Goal: Task Accomplishment & Management: Use online tool/utility

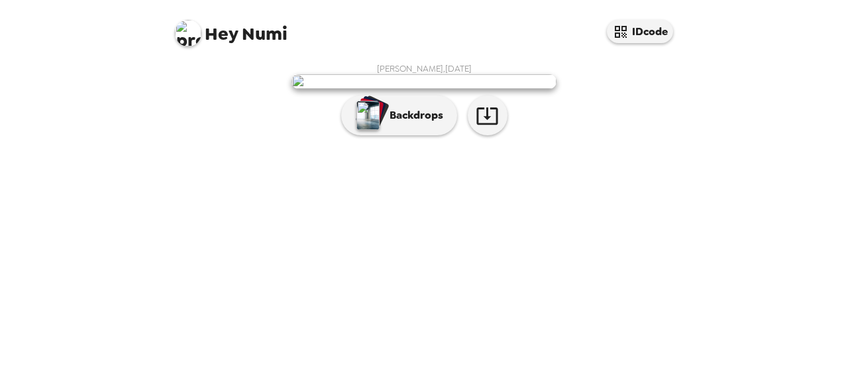
scroll to position [91, 0]
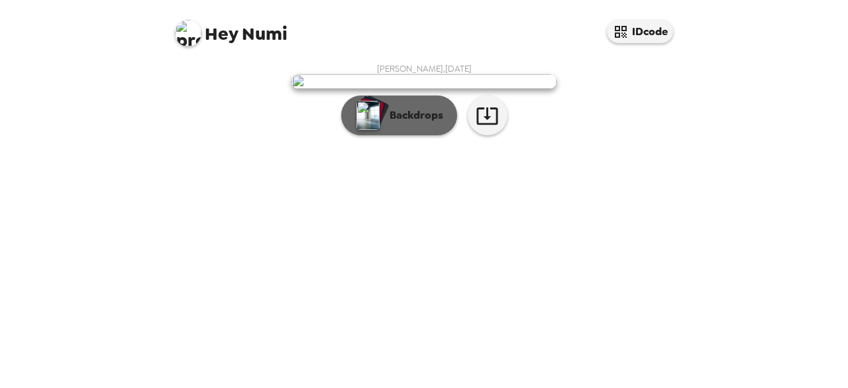
click at [403, 135] on button "Backdrops" at bounding box center [399, 115] width 116 height 40
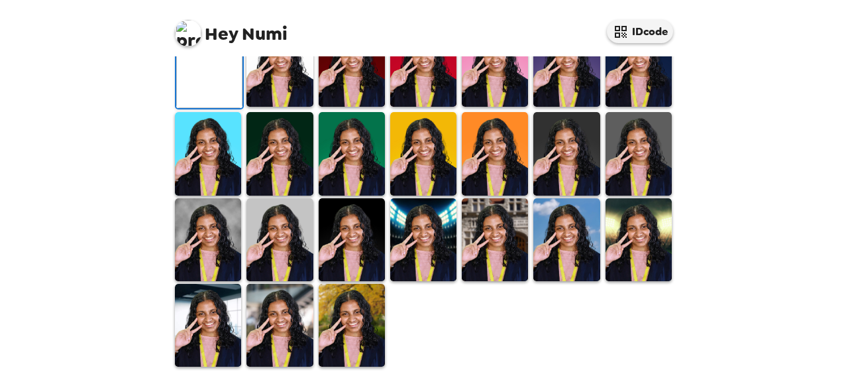
scroll to position [160, 0]
click at [349, 107] on img at bounding box center [352, 65] width 66 height 83
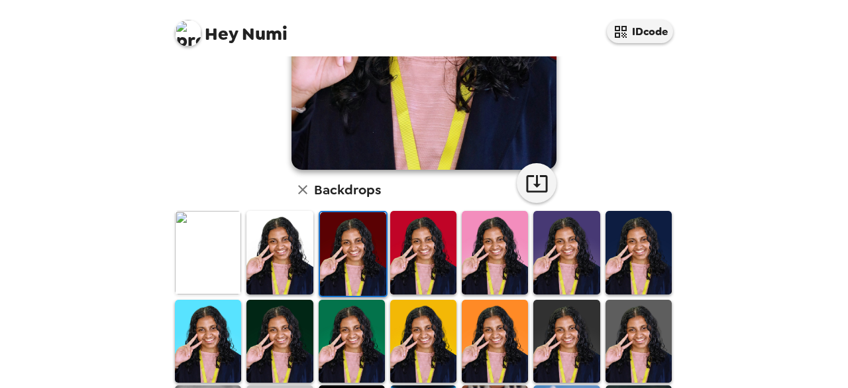
scroll to position [246, 0]
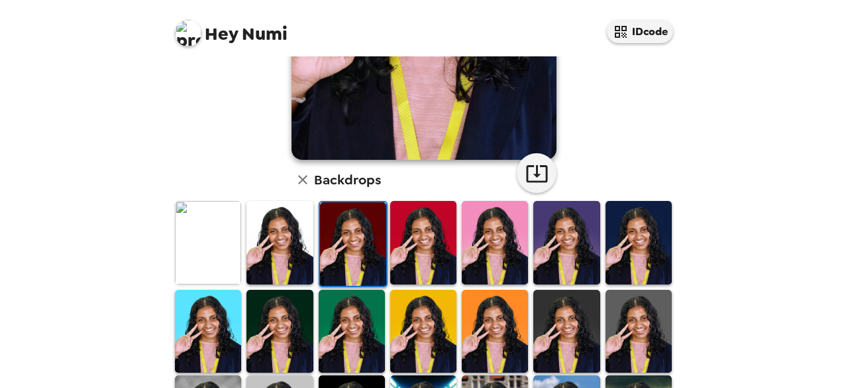
click at [194, 229] on img at bounding box center [208, 242] width 66 height 83
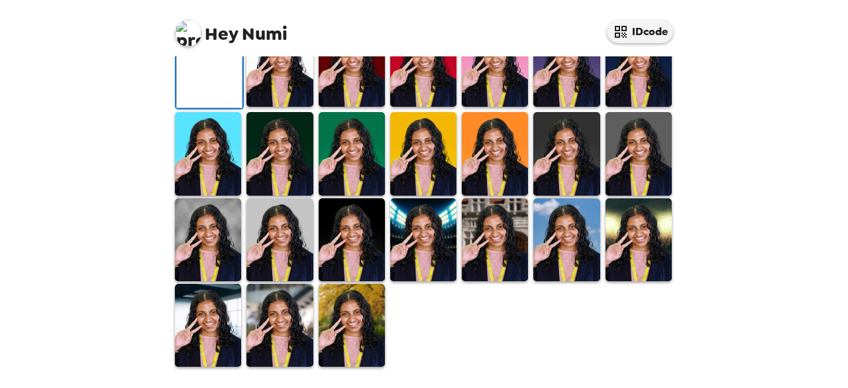
scroll to position [342, 0]
click at [272, 280] on img at bounding box center [279, 239] width 66 height 83
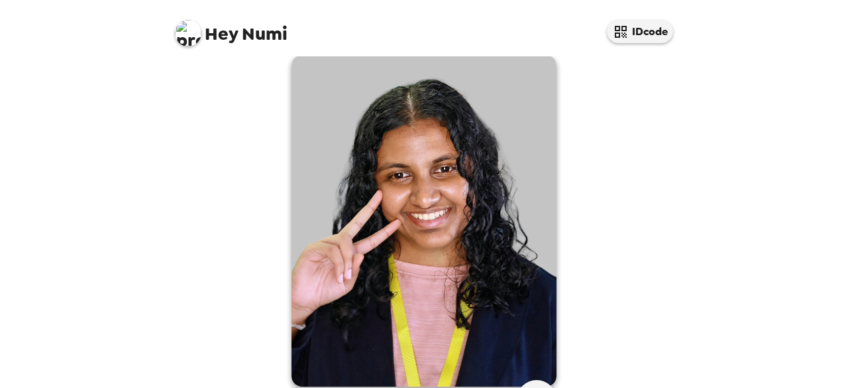
scroll to position [0, 0]
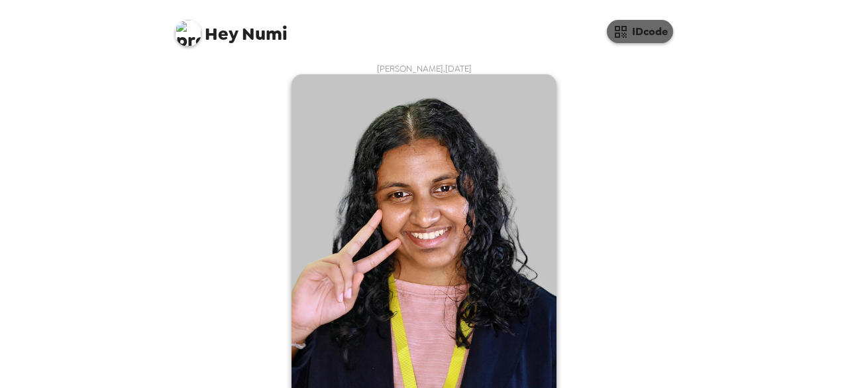
click at [620, 27] on icon "button" at bounding box center [621, 32] width 16 height 16
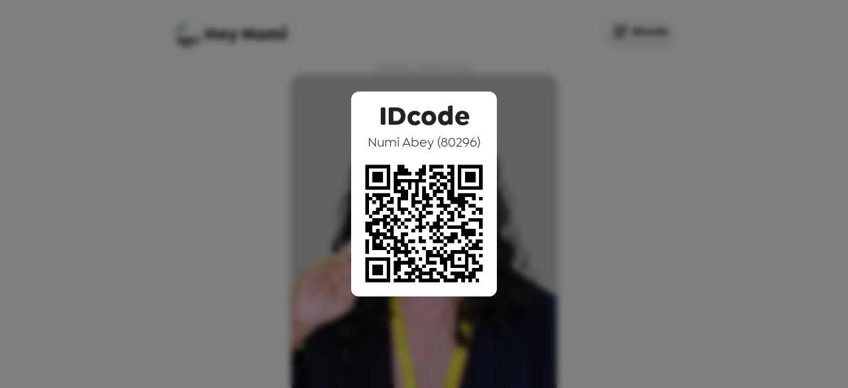
click at [504, 68] on div "IDcode Numi Abey ( 80296 )" at bounding box center [424, 194] width 848 height 388
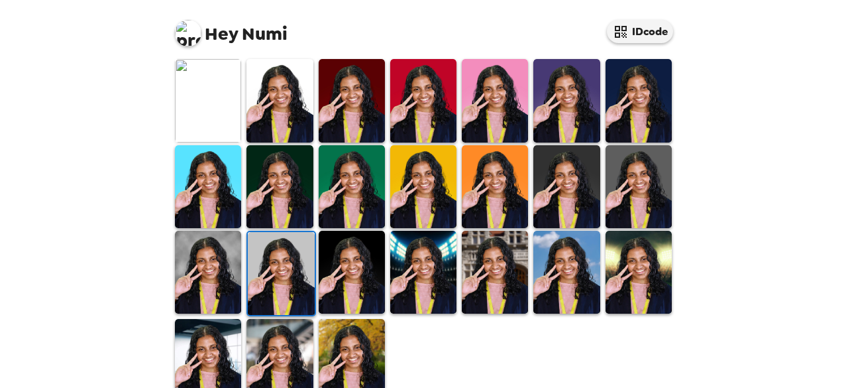
scroll to position [388, 0]
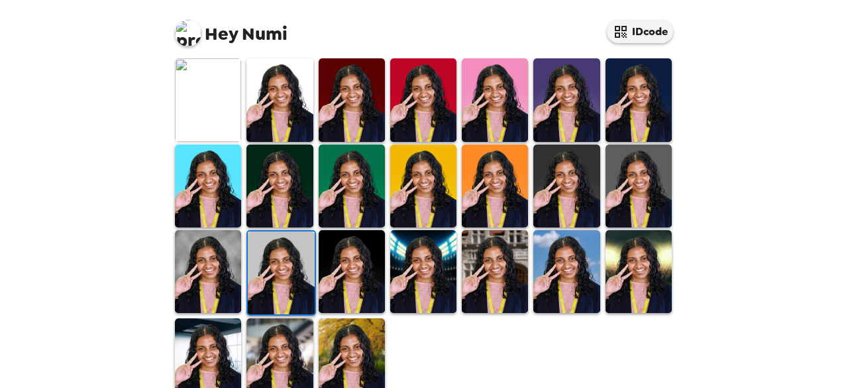
click at [438, 189] on img at bounding box center [423, 185] width 66 height 83
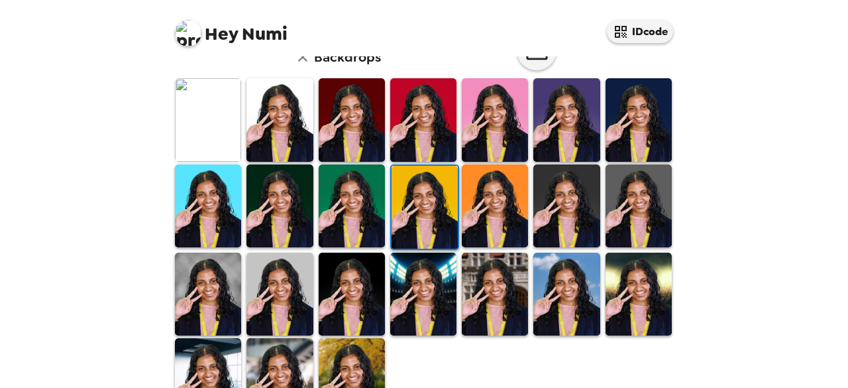
scroll to position [370, 0]
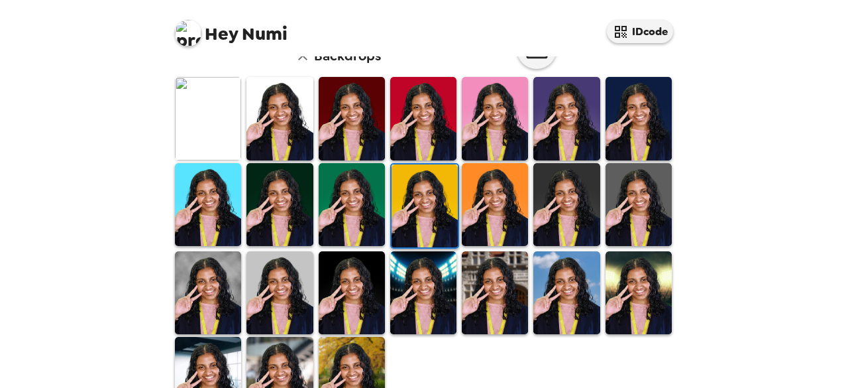
click at [443, 236] on img at bounding box center [425, 205] width 66 height 83
click at [327, 178] on img at bounding box center [352, 204] width 66 height 83
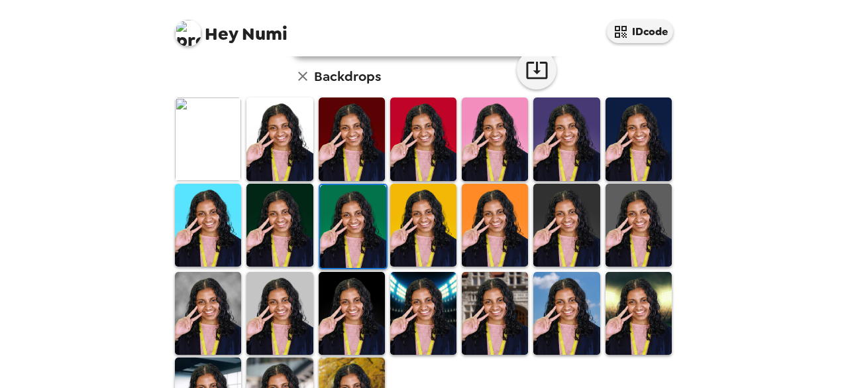
scroll to position [350, 0]
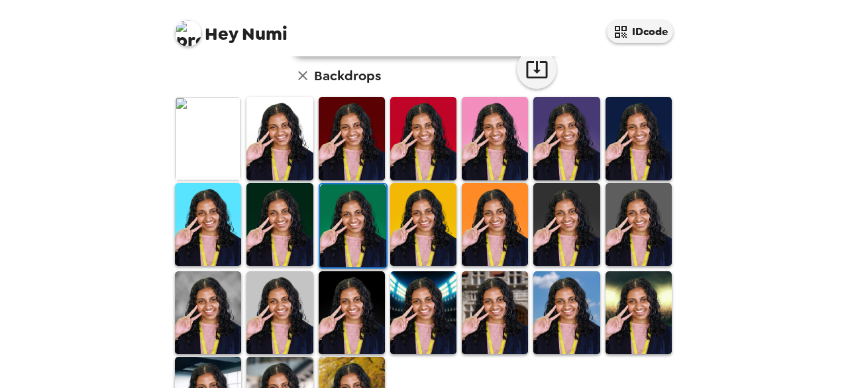
click at [295, 305] on img at bounding box center [279, 312] width 66 height 83
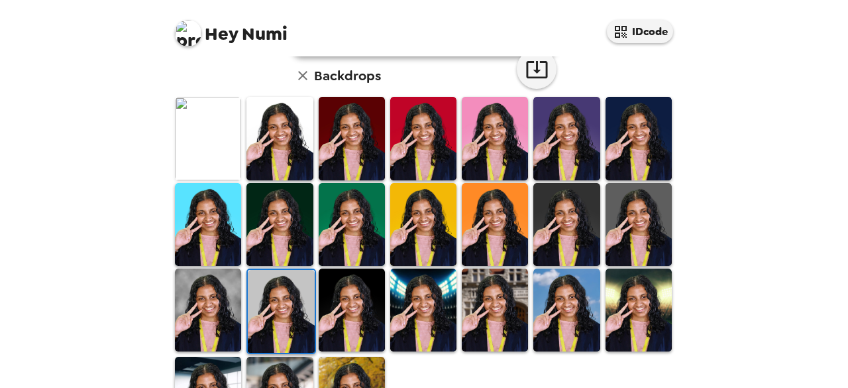
click at [195, 309] on img at bounding box center [208, 309] width 66 height 83
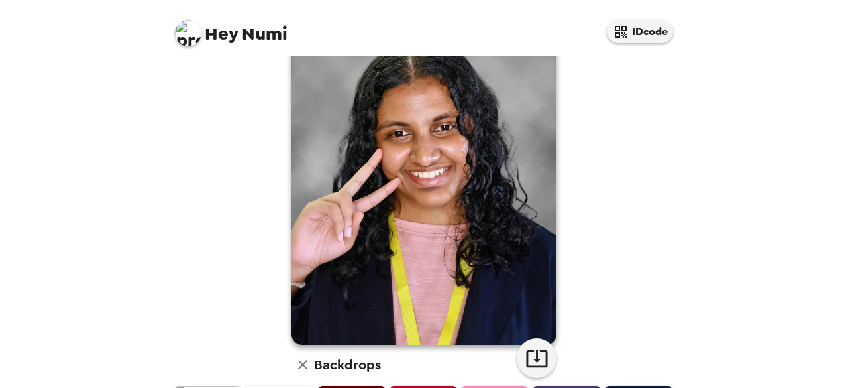
scroll to position [0, 0]
